Goal: Task Accomplishment & Management: Use online tool/utility

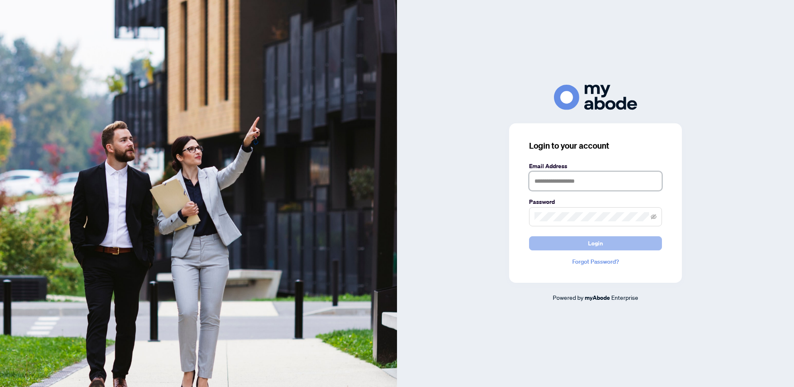
type input "**********"
click at [593, 243] on span "Login" at bounding box center [595, 243] width 15 height 13
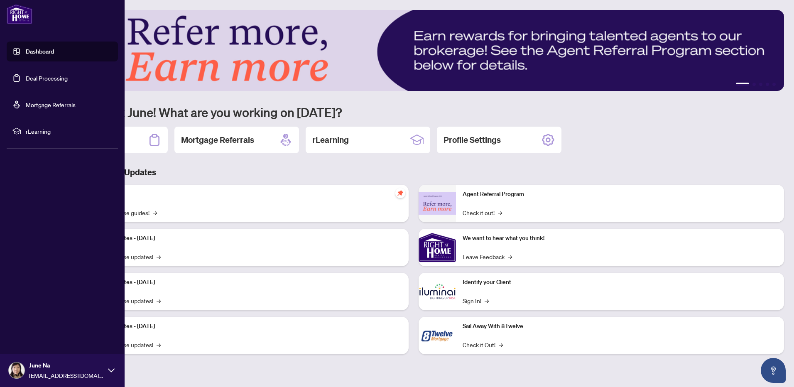
click at [42, 77] on link "Deal Processing" at bounding box center [47, 77] width 42 height 7
